Goal: Information Seeking & Learning: Learn about a topic

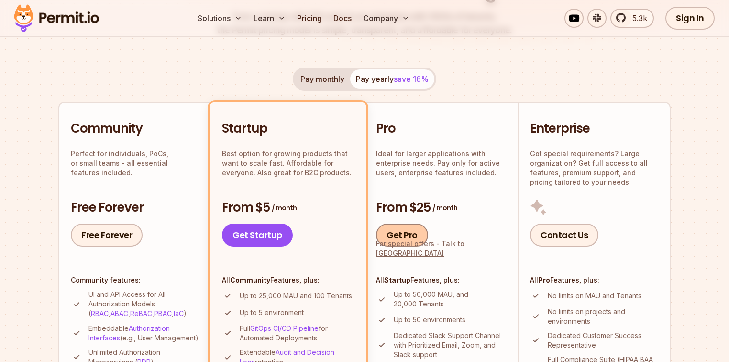
scroll to position [191, 0]
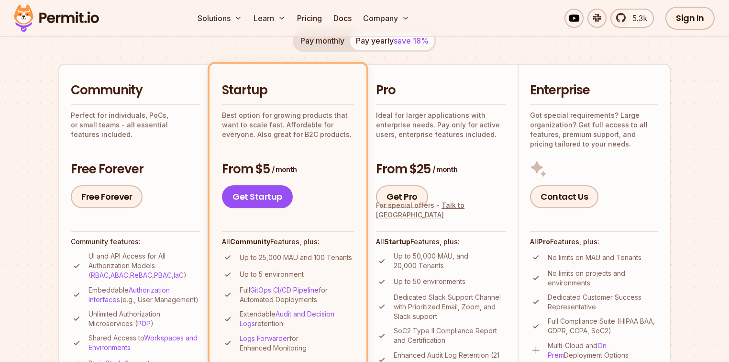
click at [415, 280] on p "Up to 50 environments" at bounding box center [430, 282] width 72 height 10
drag, startPoint x: 417, startPoint y: 173, endPoint x: 430, endPoint y: 173, distance: 12.4
click at [430, 173] on h3 "From $25 / month" at bounding box center [441, 169] width 130 height 17
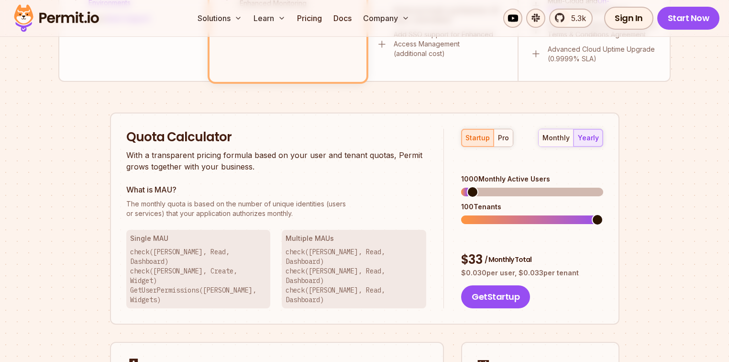
scroll to position [613, 0]
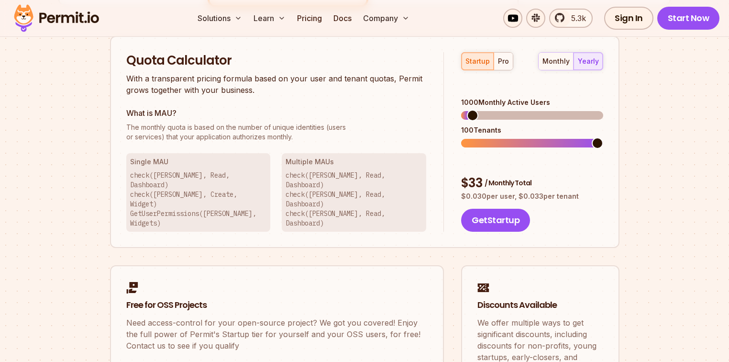
click at [488, 125] on div "100 Tenants" at bounding box center [532, 130] width 142 height 10
click at [466, 125] on div "100 Tenants" at bounding box center [532, 130] width 142 height 10
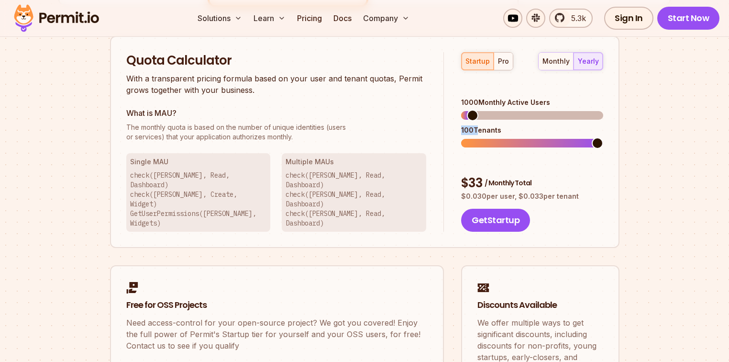
click at [466, 125] on div "100 Tenants" at bounding box center [532, 130] width 142 height 10
click at [470, 125] on div "100 Tenants" at bounding box center [532, 130] width 142 height 10
click at [469, 125] on div "100 Tenants" at bounding box center [532, 130] width 142 height 10
click at [546, 110] on span at bounding box center [544, 115] width 11 height 11
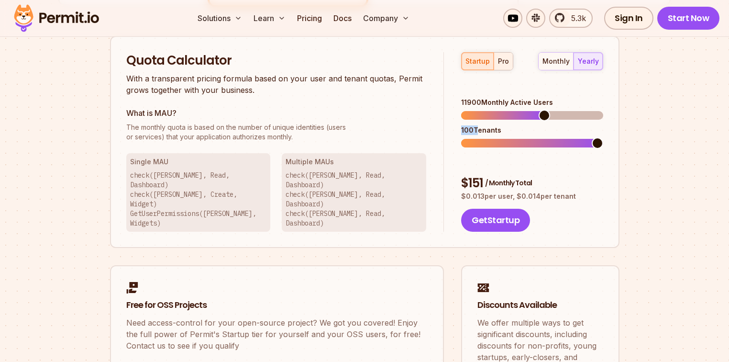
click at [509, 61] on button "pro" at bounding box center [503, 61] width 19 height 17
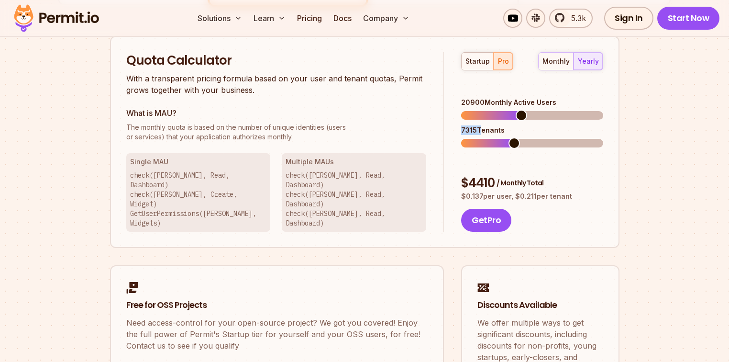
click at [521, 110] on span at bounding box center [521, 115] width 11 height 11
click at [516, 209] on div "Get Pro" at bounding box center [532, 220] width 142 height 23
click at [496, 125] on div "7315 Tenants" at bounding box center [532, 130] width 142 height 10
click at [472, 98] on div "20900 Monthly Active Users" at bounding box center [532, 103] width 142 height 10
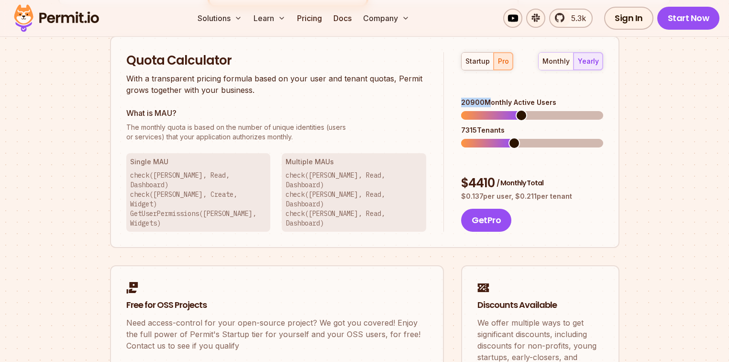
click at [472, 98] on div "20900 Monthly Active Users" at bounding box center [532, 103] width 142 height 10
click at [521, 110] on span at bounding box center [521, 115] width 11 height 11
click at [536, 110] on span at bounding box center [535, 115] width 11 height 11
click at [482, 125] on div "9205 Tenants" at bounding box center [532, 130] width 142 height 10
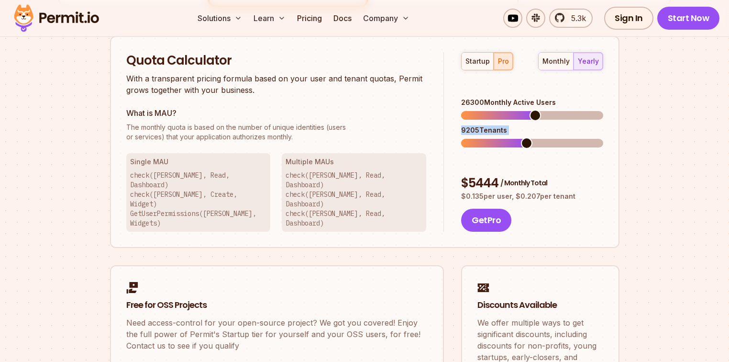
click at [482, 125] on div "9205 Tenants" at bounding box center [532, 130] width 142 height 10
drag, startPoint x: 479, startPoint y: 157, endPoint x: 501, endPoint y: 157, distance: 22.0
click at [501, 175] on div "$ 5444 / Monthly Total" at bounding box center [532, 183] width 142 height 17
drag, startPoint x: 517, startPoint y: 168, endPoint x: 571, endPoint y: 167, distance: 54.1
click at [571, 191] on p "$ 0.135 per user, $ 0.207 per tenant" at bounding box center [532, 196] width 142 height 10
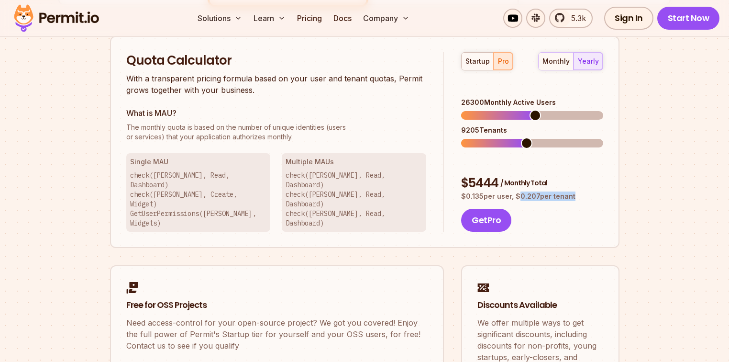
click at [531, 191] on p "$ 0.135 per user, $ 0.207 per tenant" at bounding box center [532, 196] width 142 height 10
click at [479, 137] on span at bounding box center [482, 142] width 11 height 11
click at [482, 110] on span at bounding box center [486, 115] width 11 height 11
click at [467, 125] on div "2625 Tenants" at bounding box center [532, 130] width 142 height 10
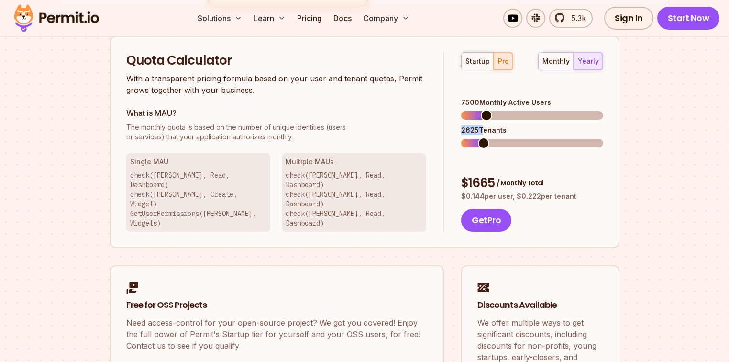
click at [467, 125] on div "2625 Tenants" at bounding box center [532, 130] width 142 height 10
click at [484, 125] on div "2625 Tenants" at bounding box center [532, 130] width 142 height 10
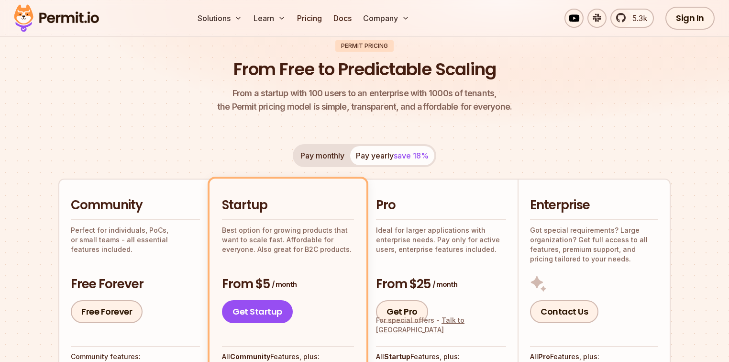
scroll to position [38, 0]
